Goal: Transaction & Acquisition: Download file/media

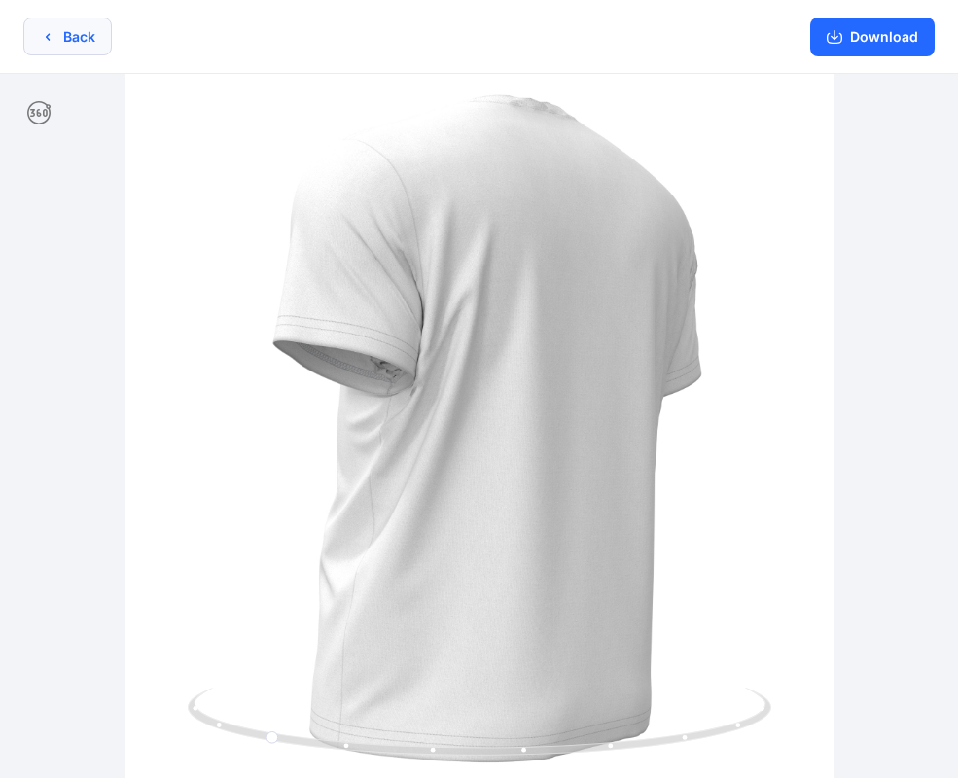
click at [69, 45] on button "Back" at bounding box center [67, 37] width 89 height 38
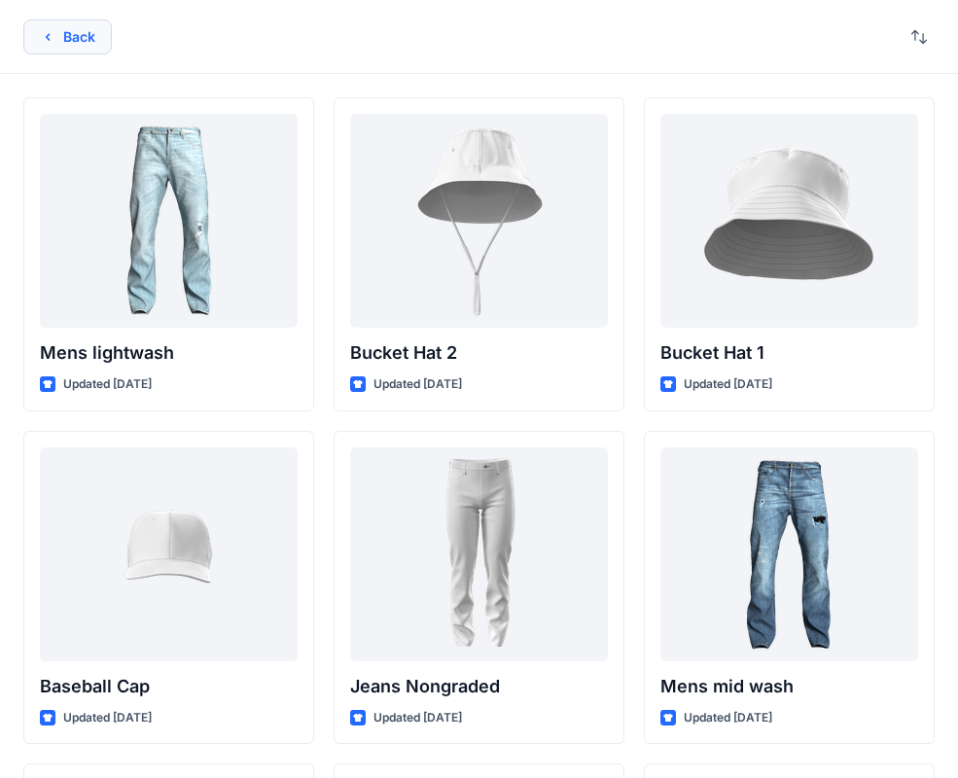
click at [53, 34] on icon "button" at bounding box center [48, 37] width 16 height 16
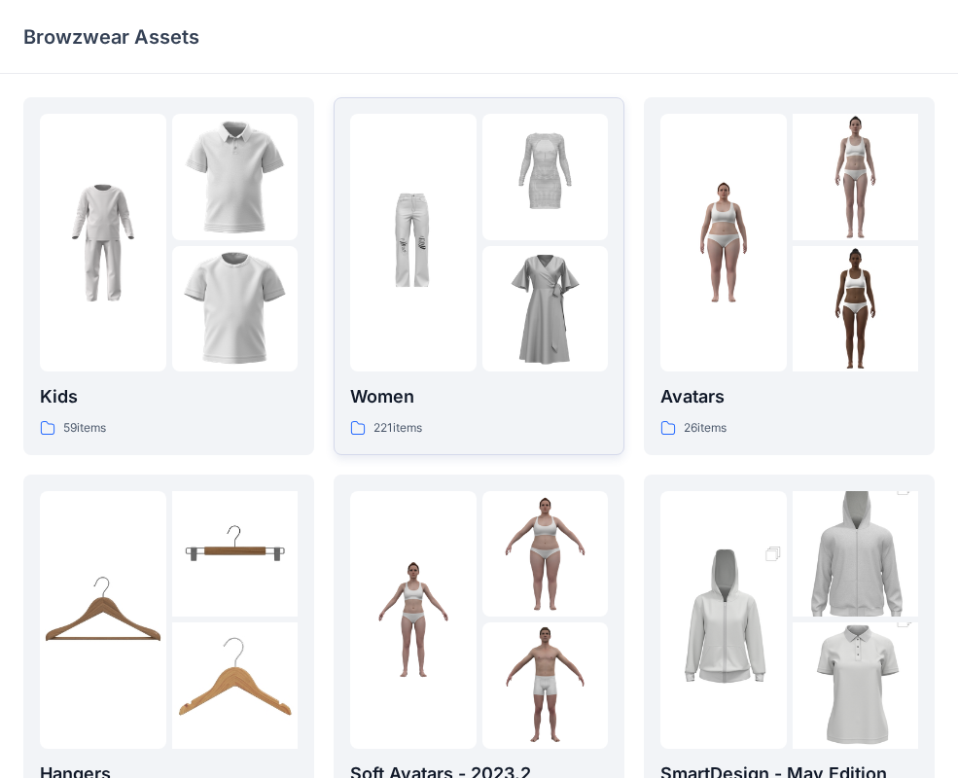
click at [470, 293] on img at bounding box center [413, 243] width 126 height 126
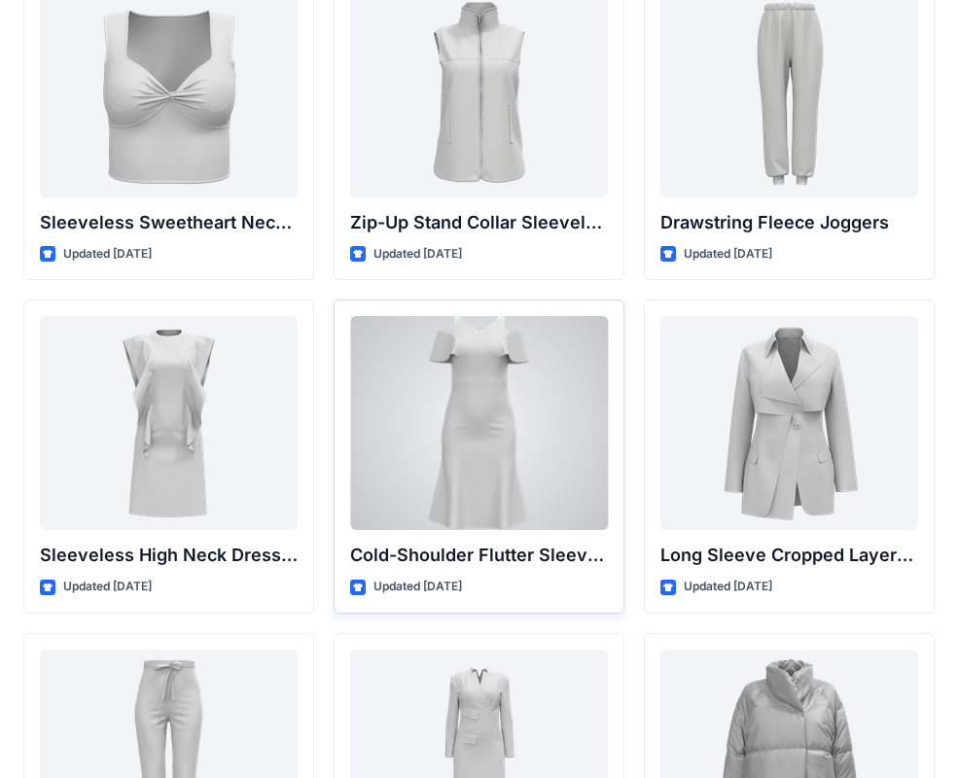
scroll to position [6792, 0]
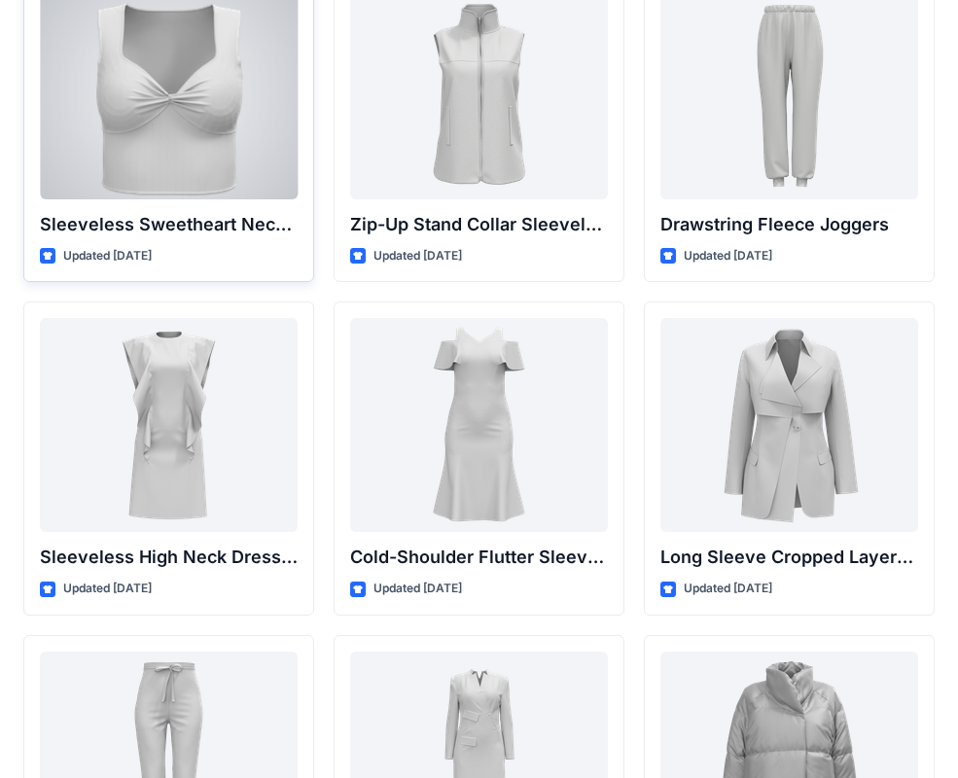
click at [177, 136] on div at bounding box center [169, 92] width 258 height 214
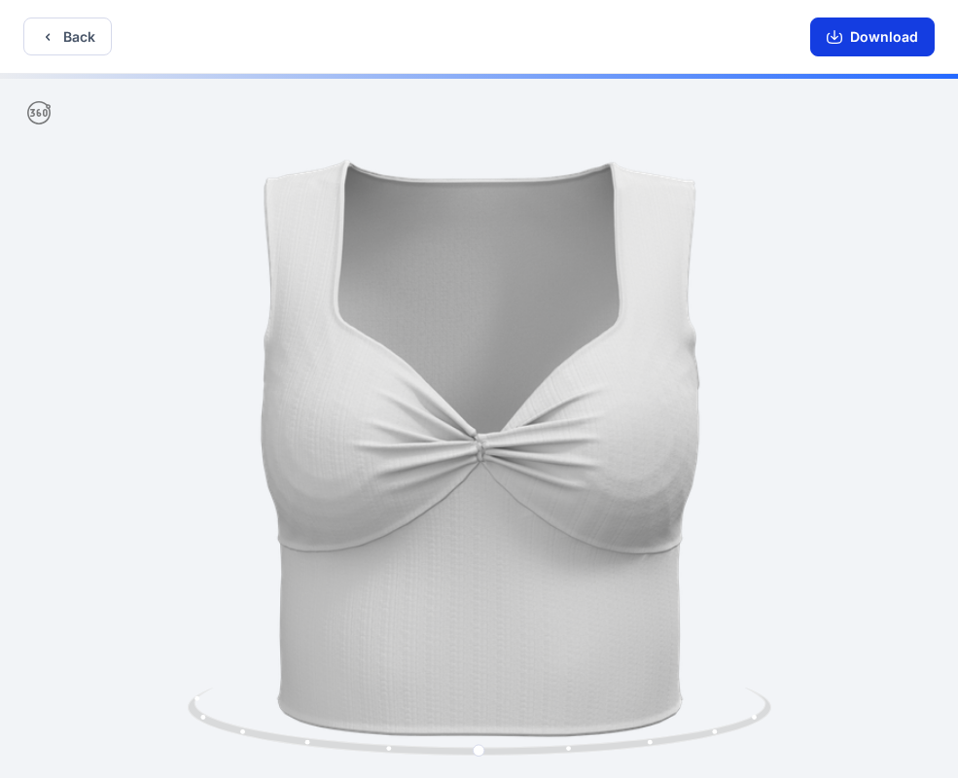
click at [897, 48] on button "Download" at bounding box center [872, 37] width 124 height 39
